Goal: Information Seeking & Learning: Check status

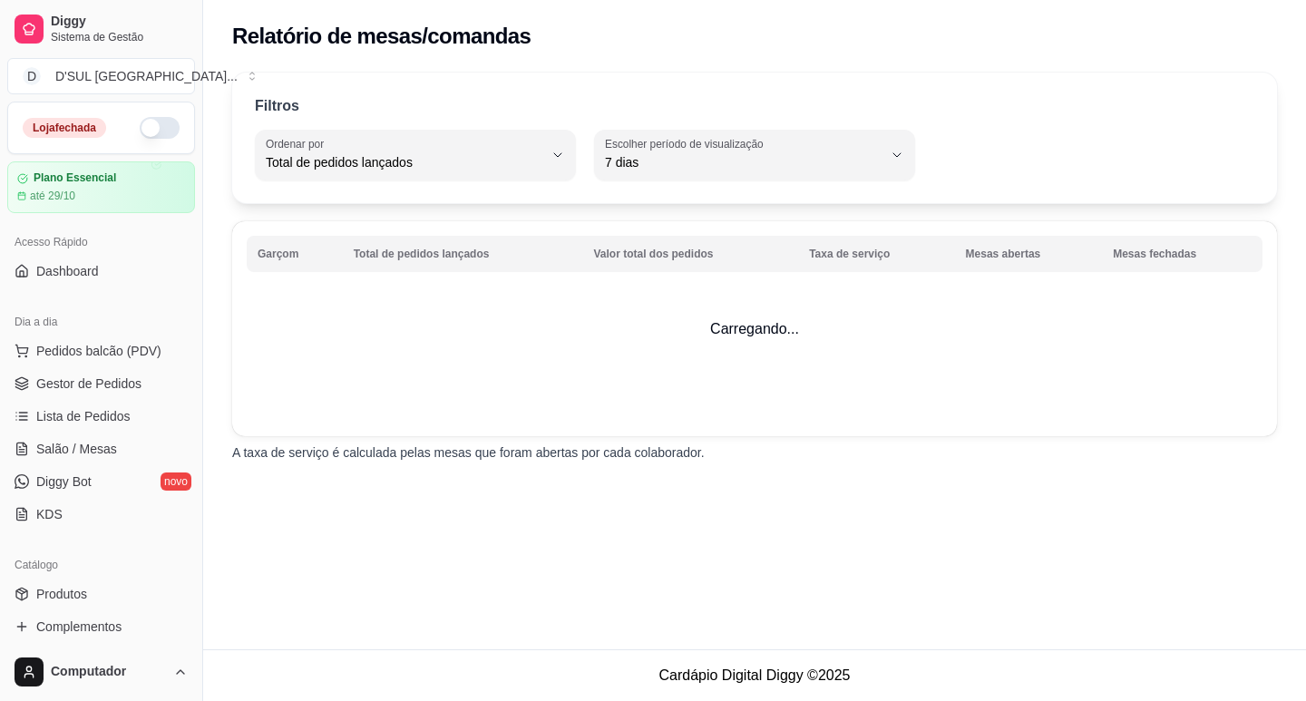
select select "TOTAL_OF_ORDERS"
select select "7"
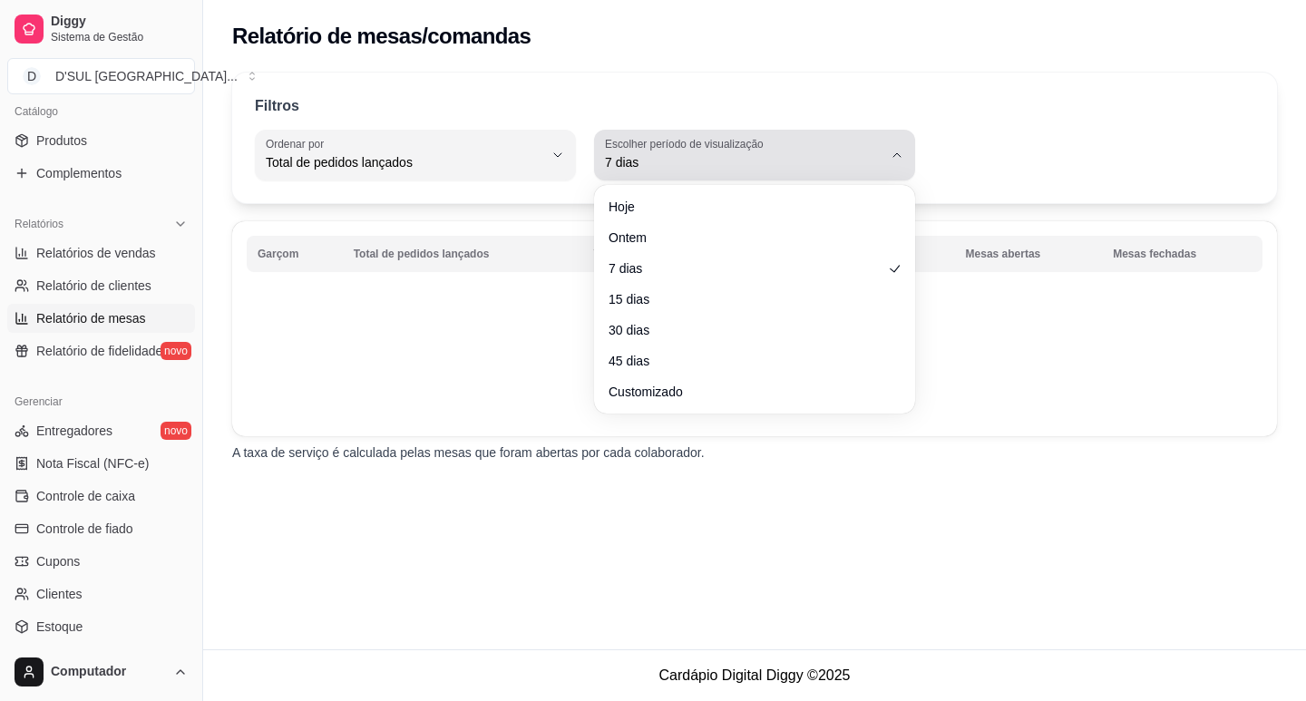
click at [724, 161] on span "7 dias" at bounding box center [744, 162] width 278 height 18
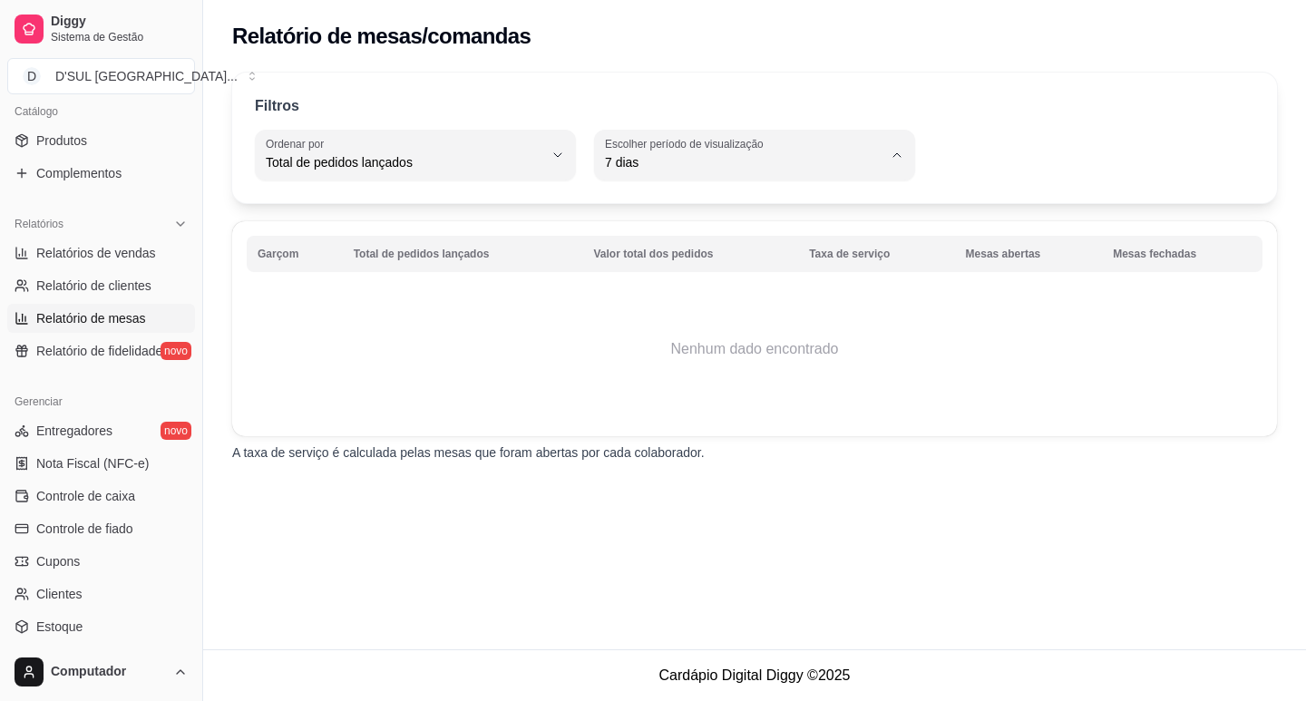
click at [699, 209] on span "Hoje" at bounding box center [745, 205] width 263 height 17
type input "0"
select select "0"
click at [425, 169] on span "Total de pedidos lançados" at bounding box center [405, 162] width 278 height 18
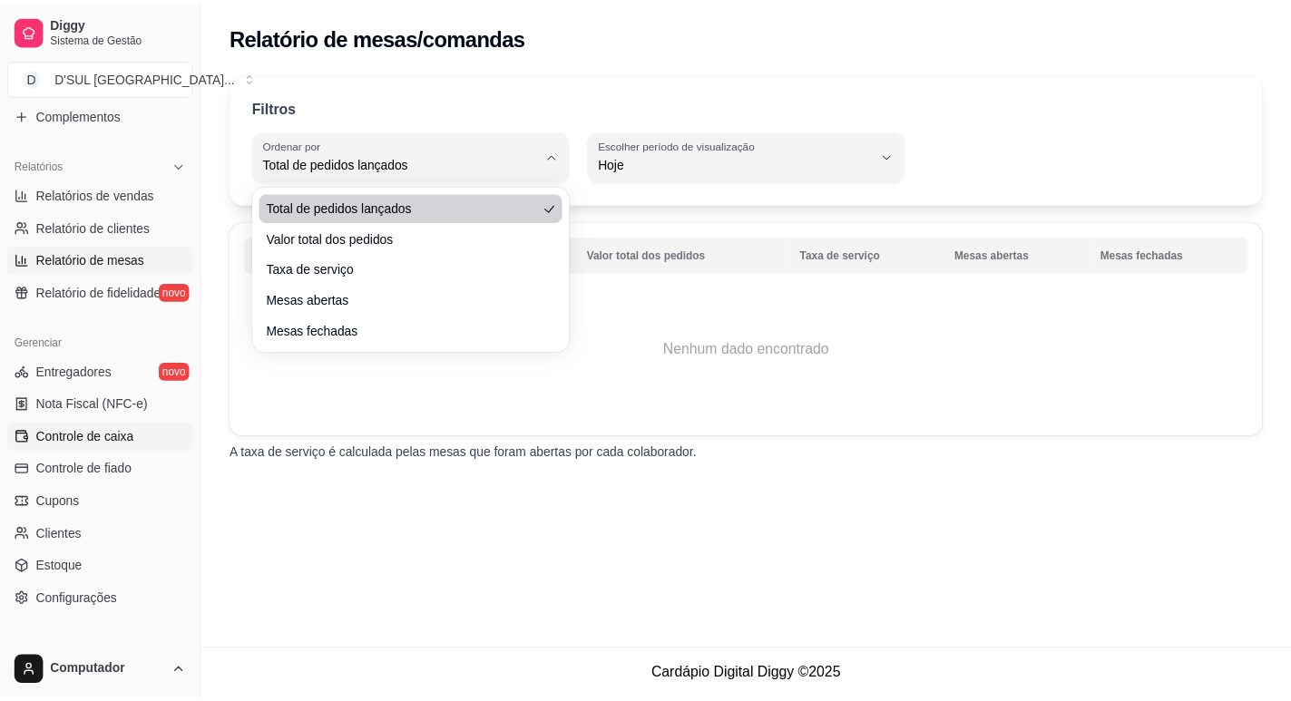
scroll to position [544, 0]
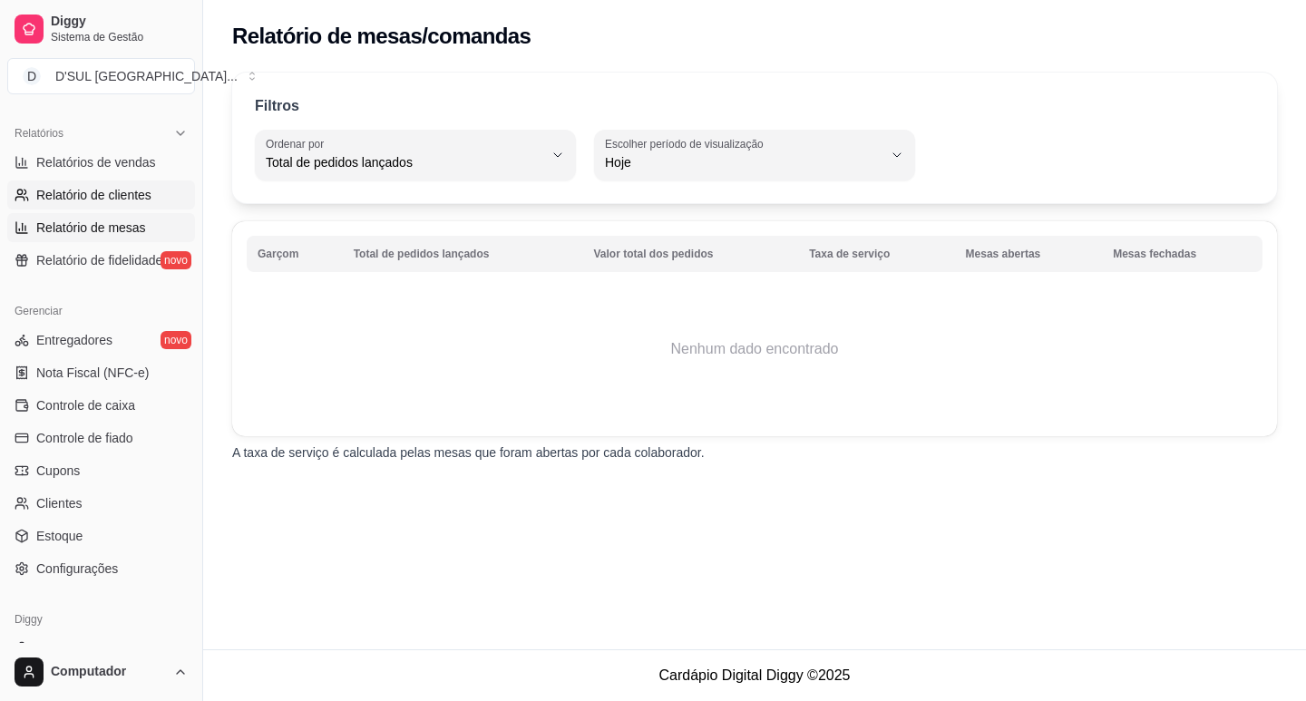
click at [111, 194] on span "Relatório de clientes" at bounding box center [93, 195] width 115 height 18
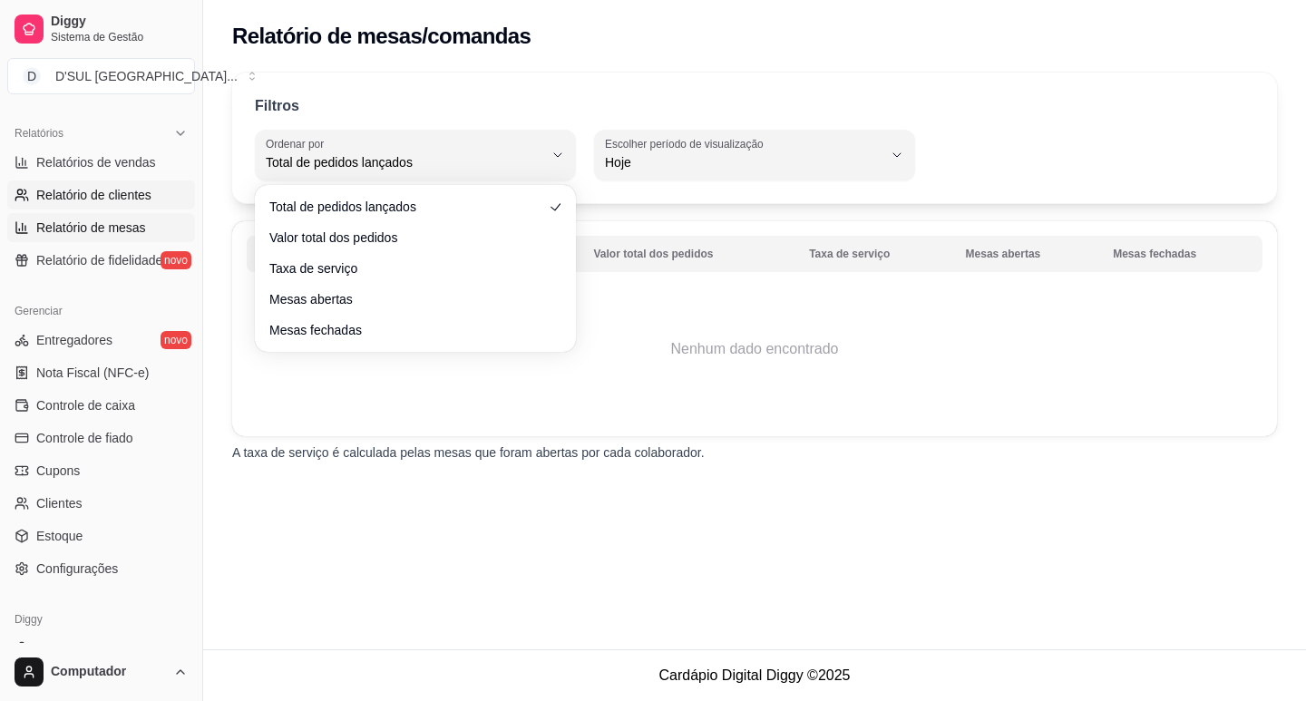
select select "30"
select select "HIGHEST_TOTAL_SPENT_WITH_ORDERS"
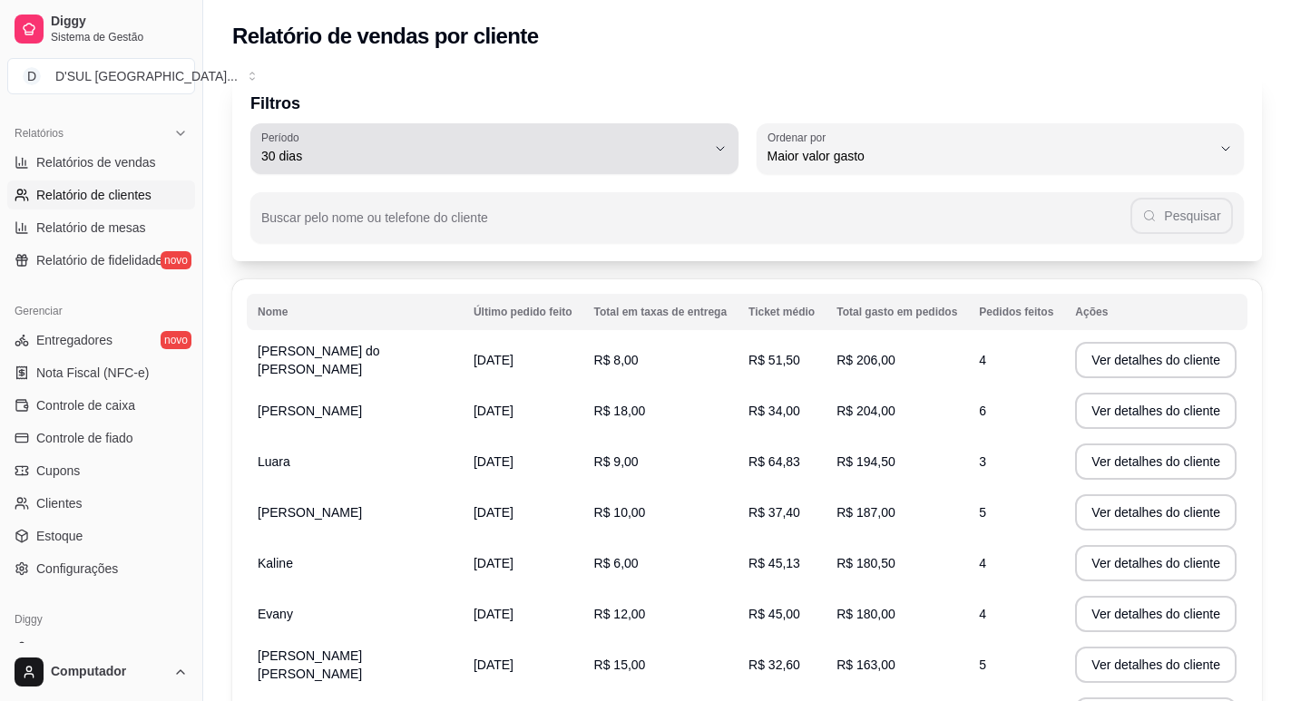
click at [539, 167] on button "Período 30 dias" at bounding box center [494, 148] width 488 height 51
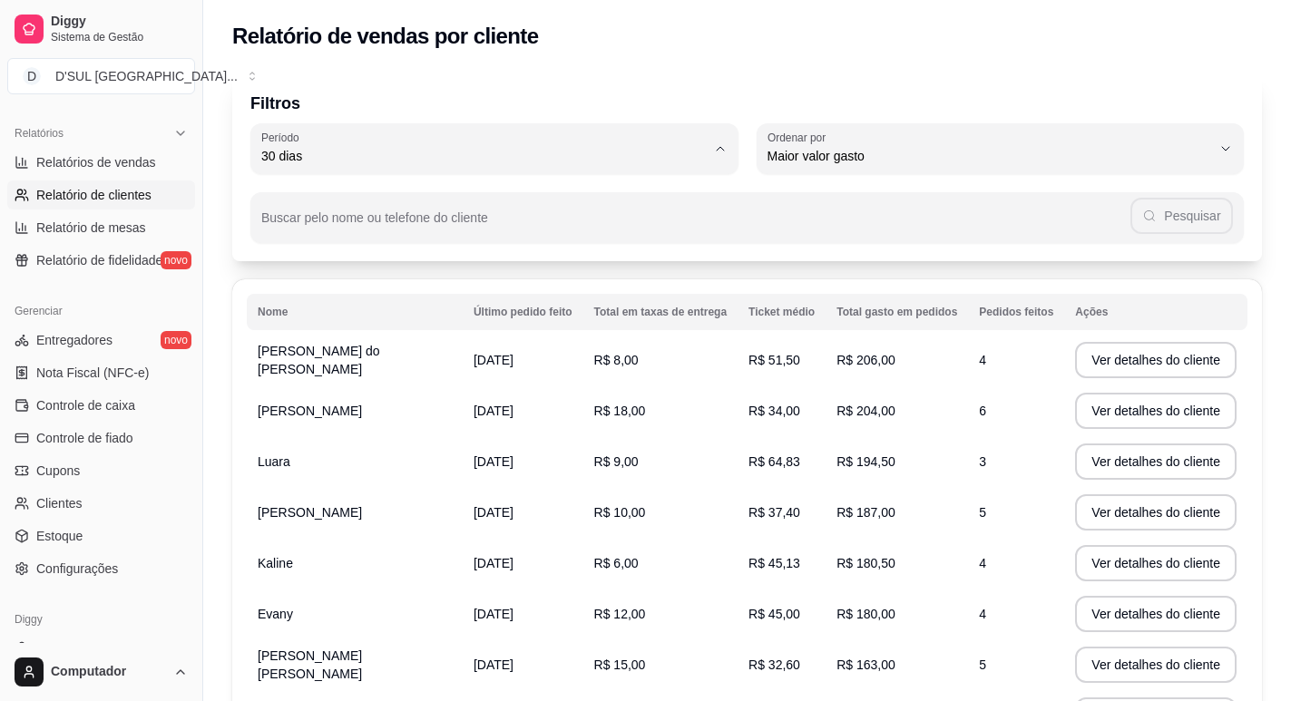
click at [385, 206] on span "Hoje" at bounding box center [485, 198] width 423 height 17
type input "0"
select select "0"
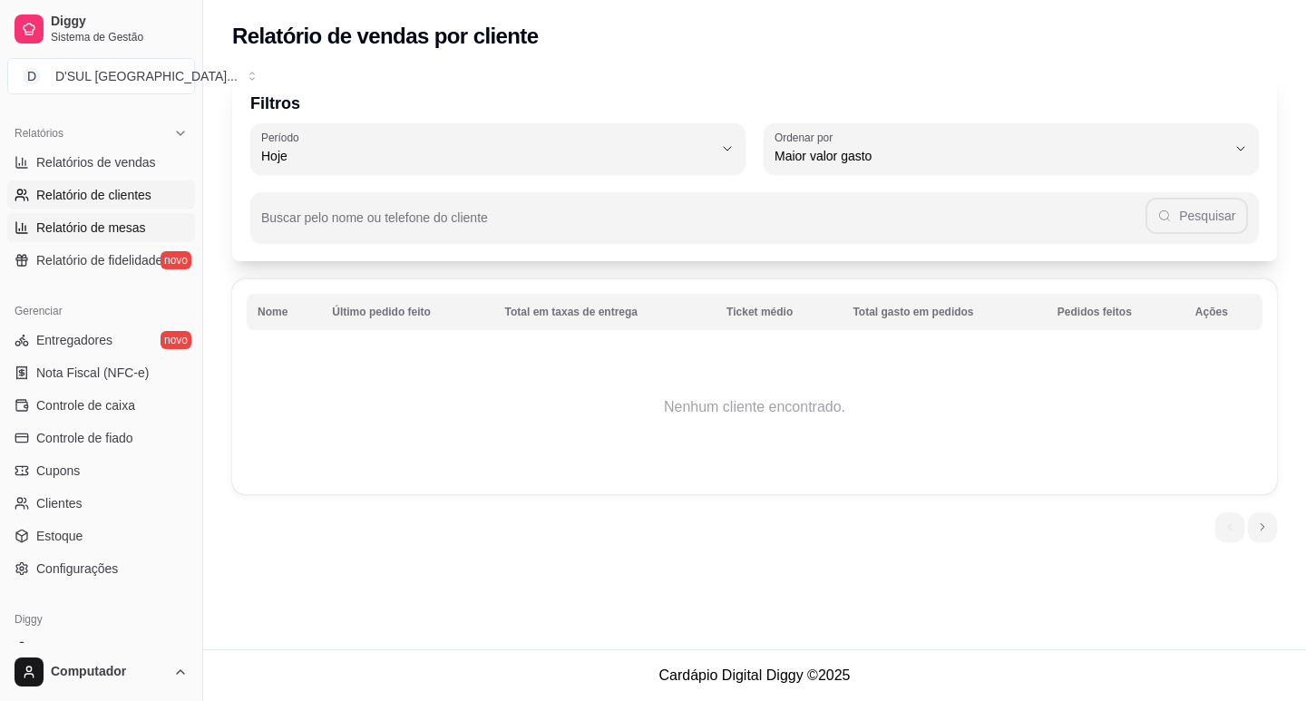
click at [96, 232] on span "Relatório de mesas" at bounding box center [91, 228] width 110 height 18
select select "TOTAL_OF_ORDERS"
select select "7"
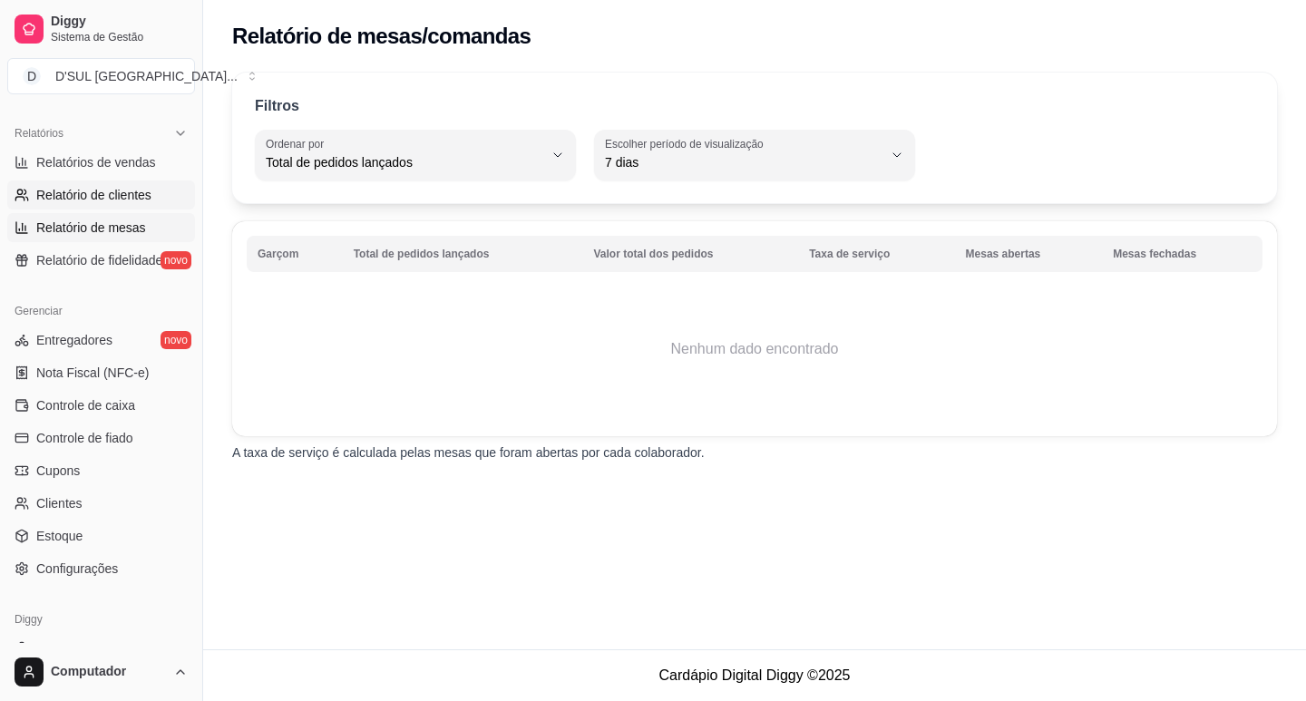
click at [148, 194] on span "Relatório de clientes" at bounding box center [93, 195] width 115 height 18
select select "30"
select select "HIGHEST_TOTAL_SPENT_WITH_ORDERS"
